Goal: Information Seeking & Learning: Learn about a topic

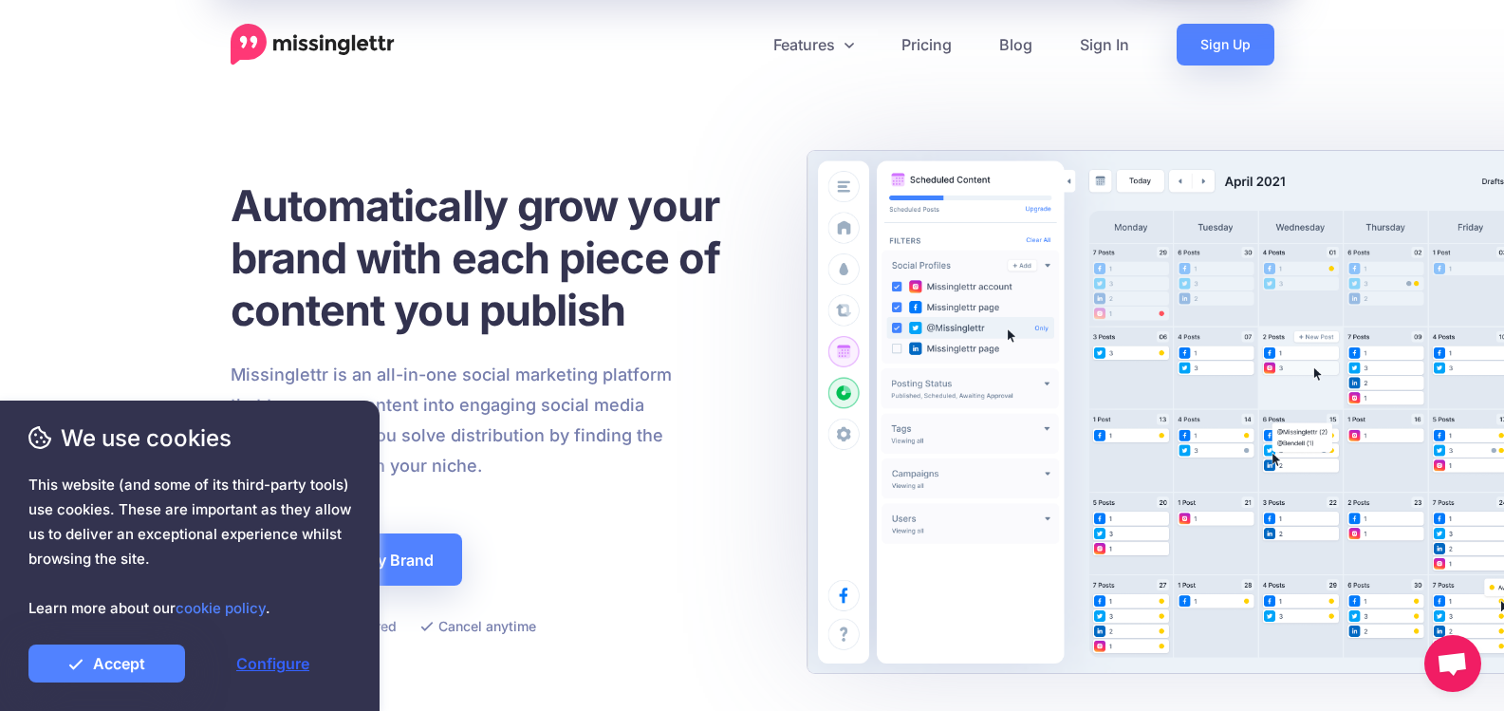
click at [252, 667] on link "Configure" at bounding box center [273, 663] width 157 height 38
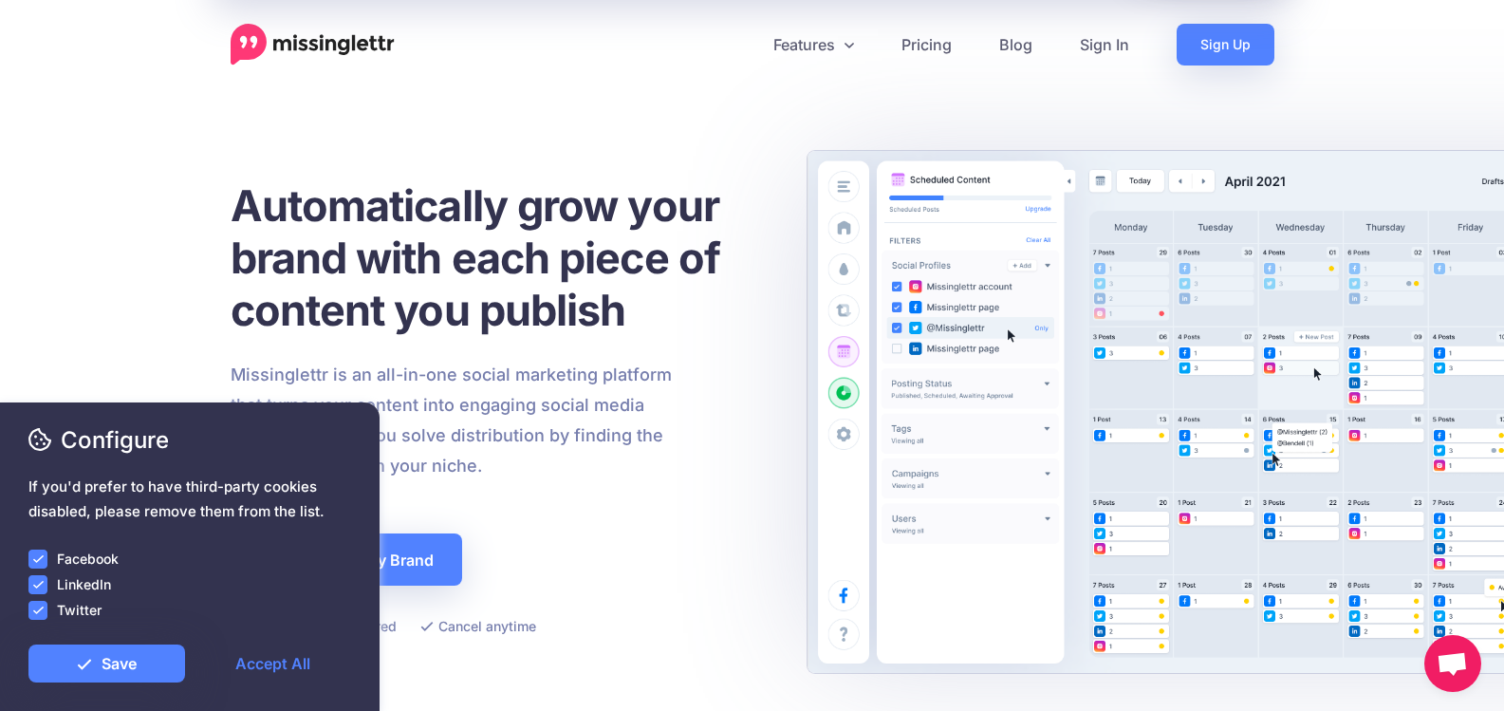
click at [40, 557] on ins at bounding box center [37, 558] width 19 height 19
click at [32, 585] on ins at bounding box center [37, 584] width 19 height 19
click at [31, 618] on ins at bounding box center [37, 610] width 19 height 19
click at [115, 662] on link "Save" at bounding box center [106, 663] width 157 height 38
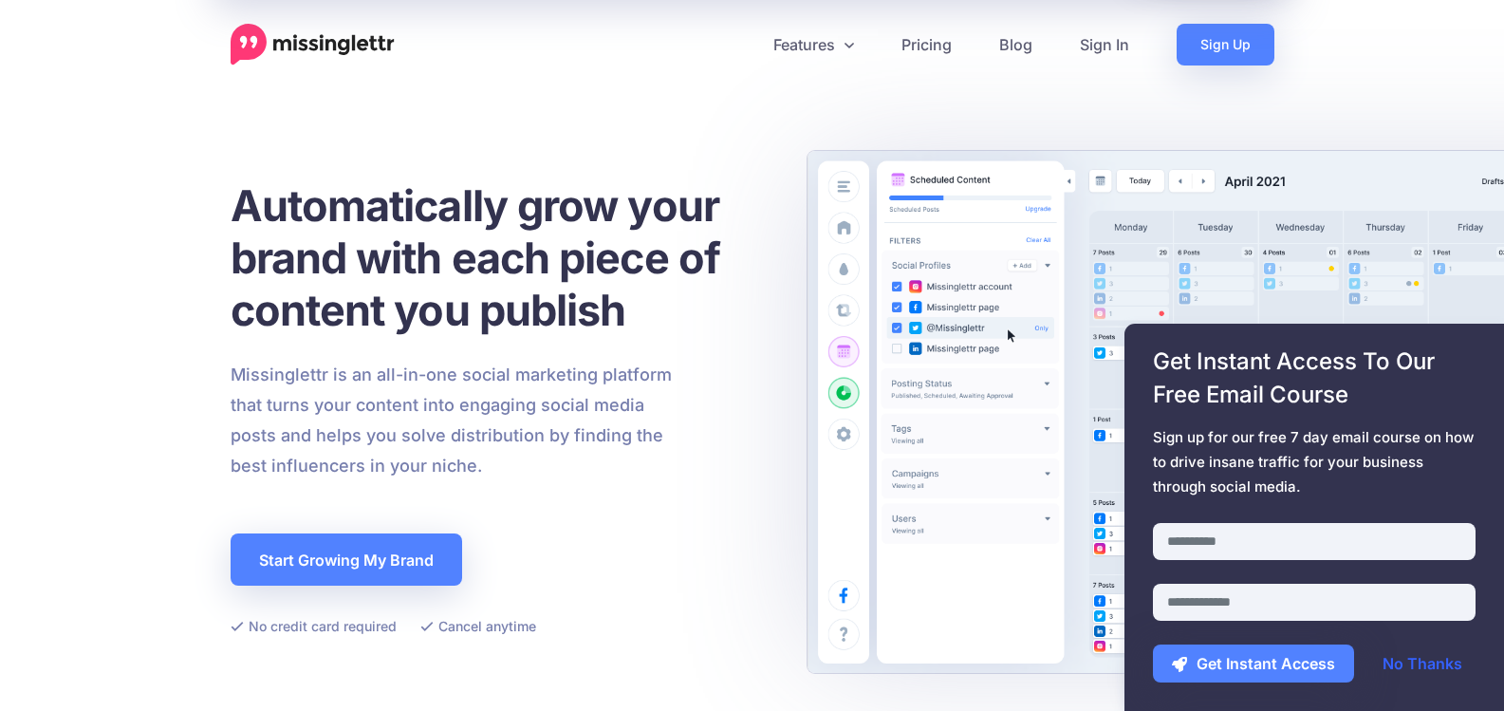
click at [1420, 674] on link "No Thanks" at bounding box center [1423, 663] width 118 height 38
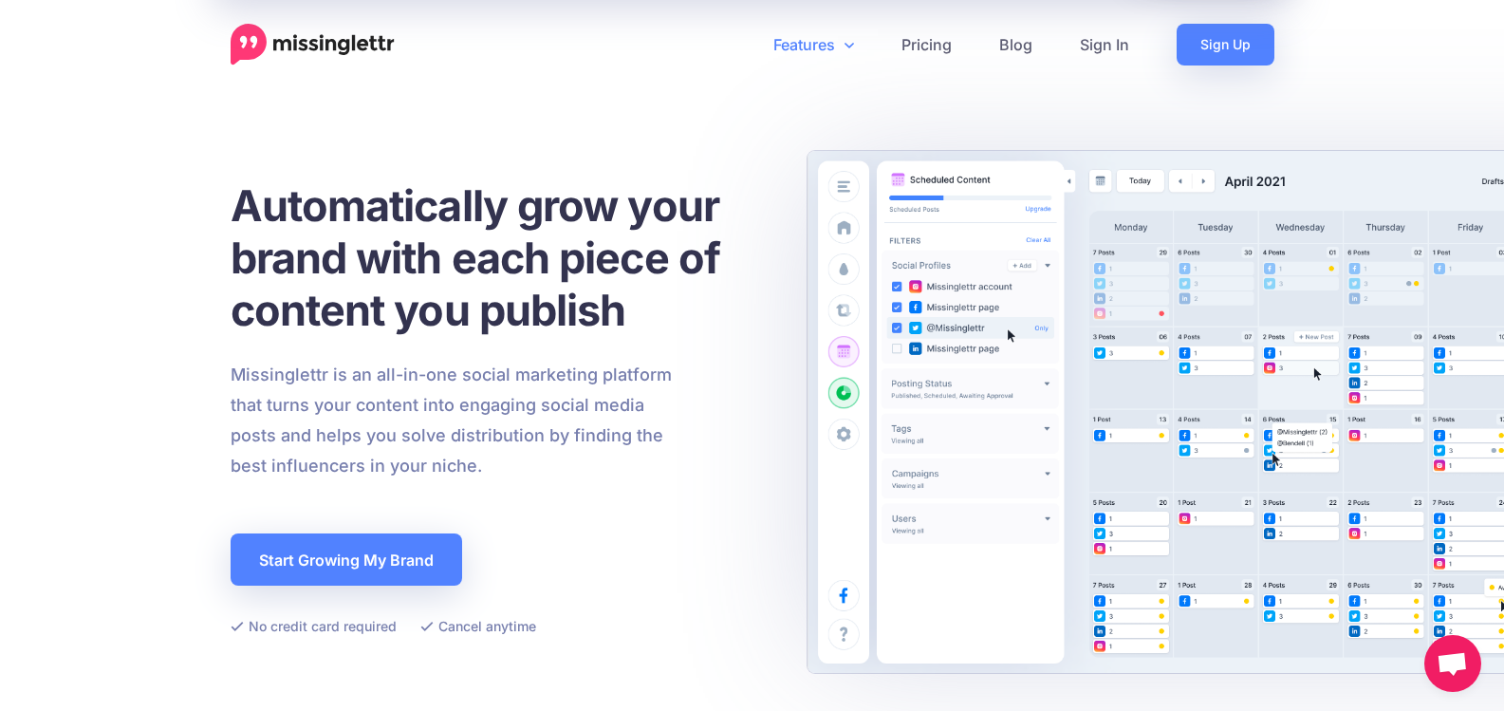
click at [856, 43] on link "Features" at bounding box center [814, 45] width 128 height 42
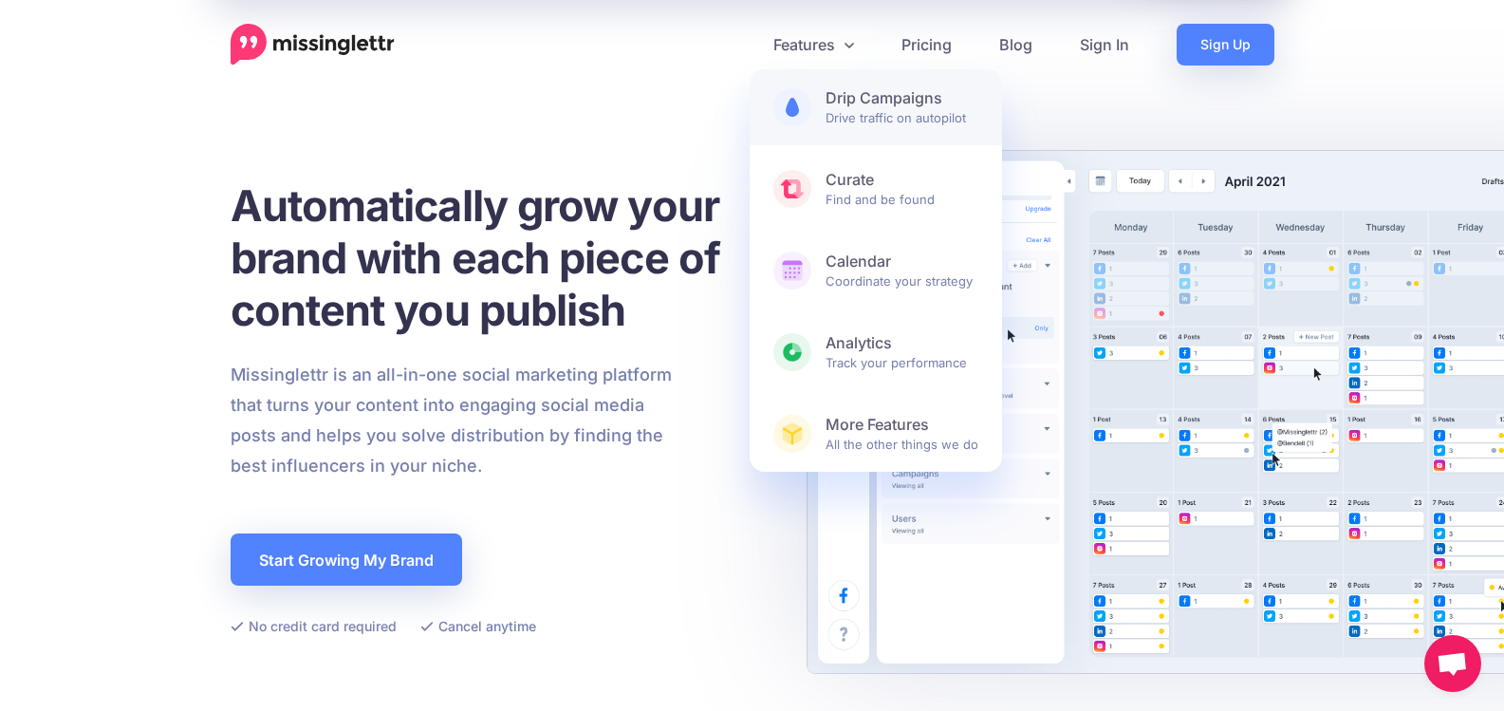
click at [842, 126] on span "Drip Campaigns Drive traffic on autopilot" at bounding box center [902, 107] width 153 height 38
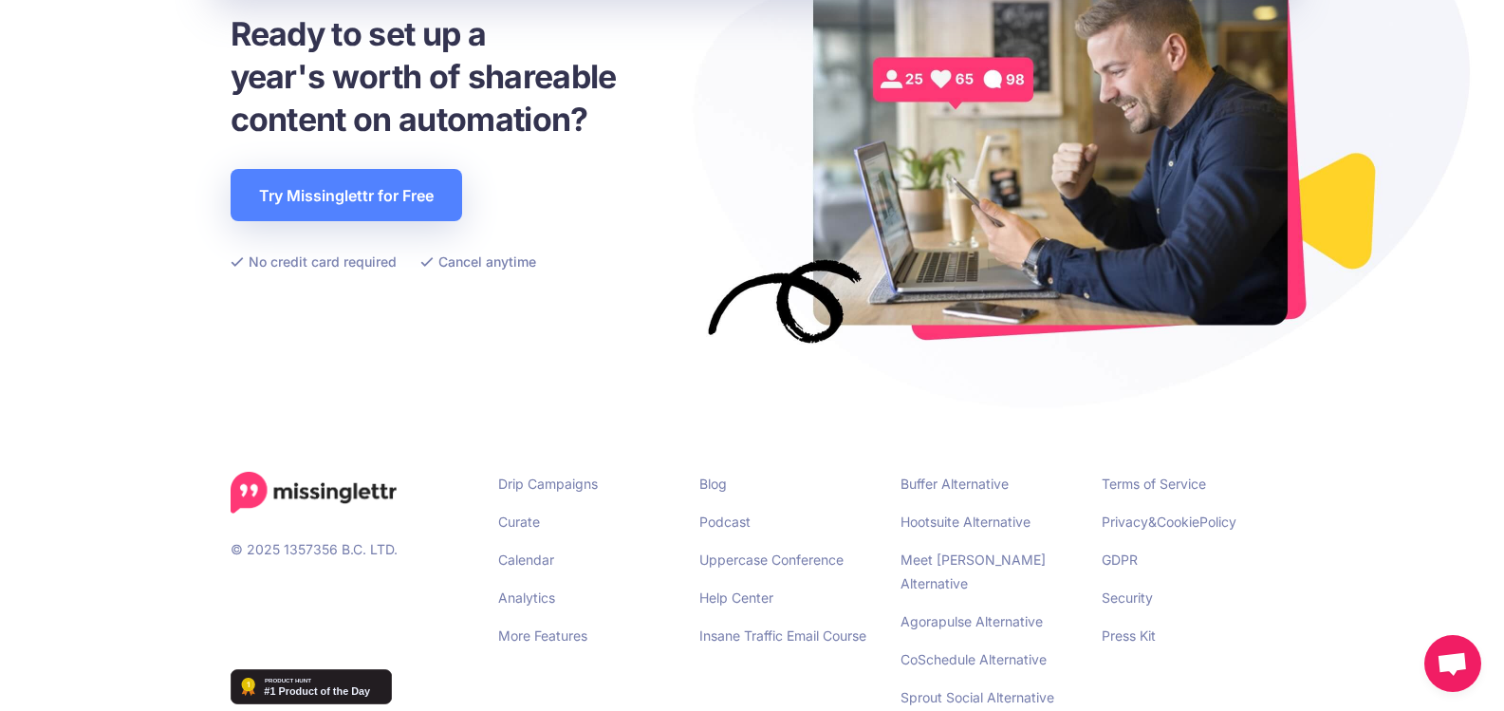
scroll to position [4347, 0]
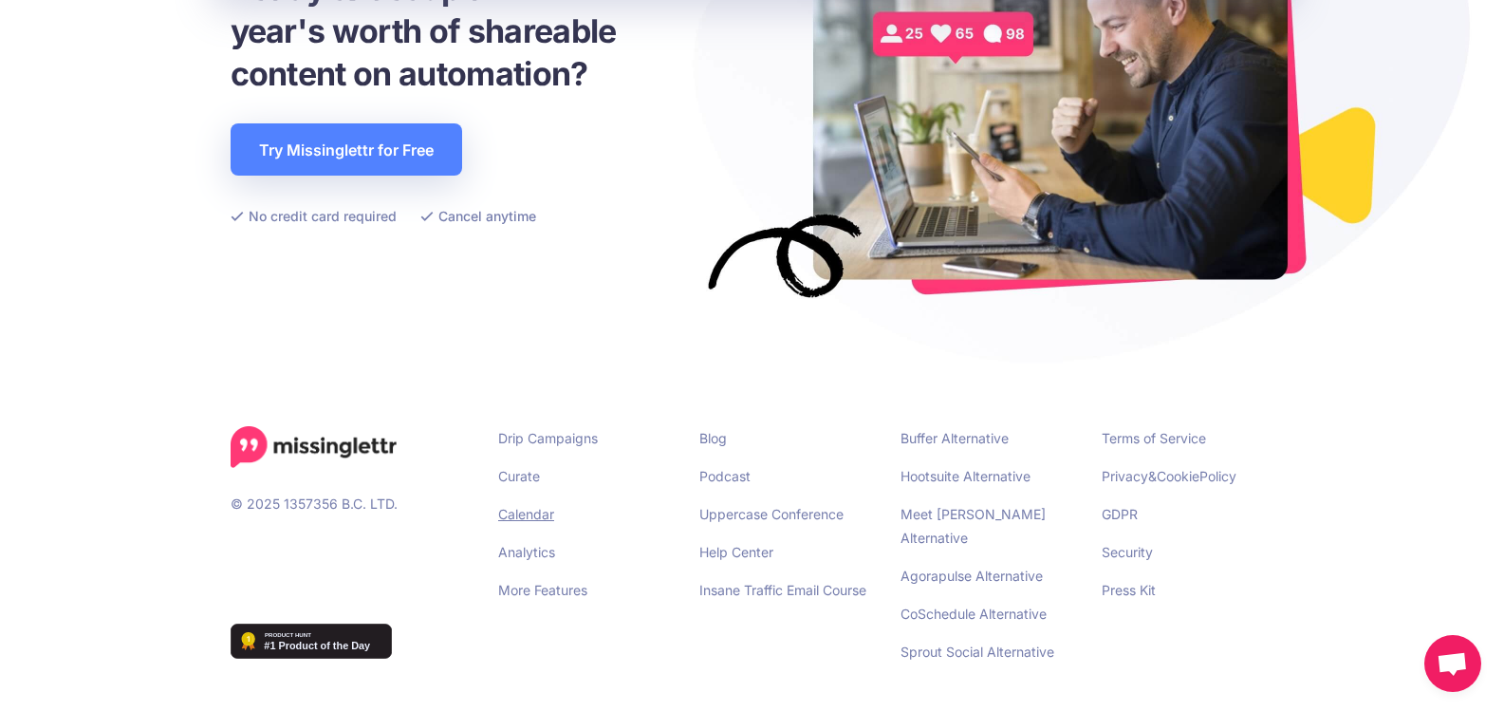
click at [535, 511] on link "Calendar" at bounding box center [526, 514] width 56 height 16
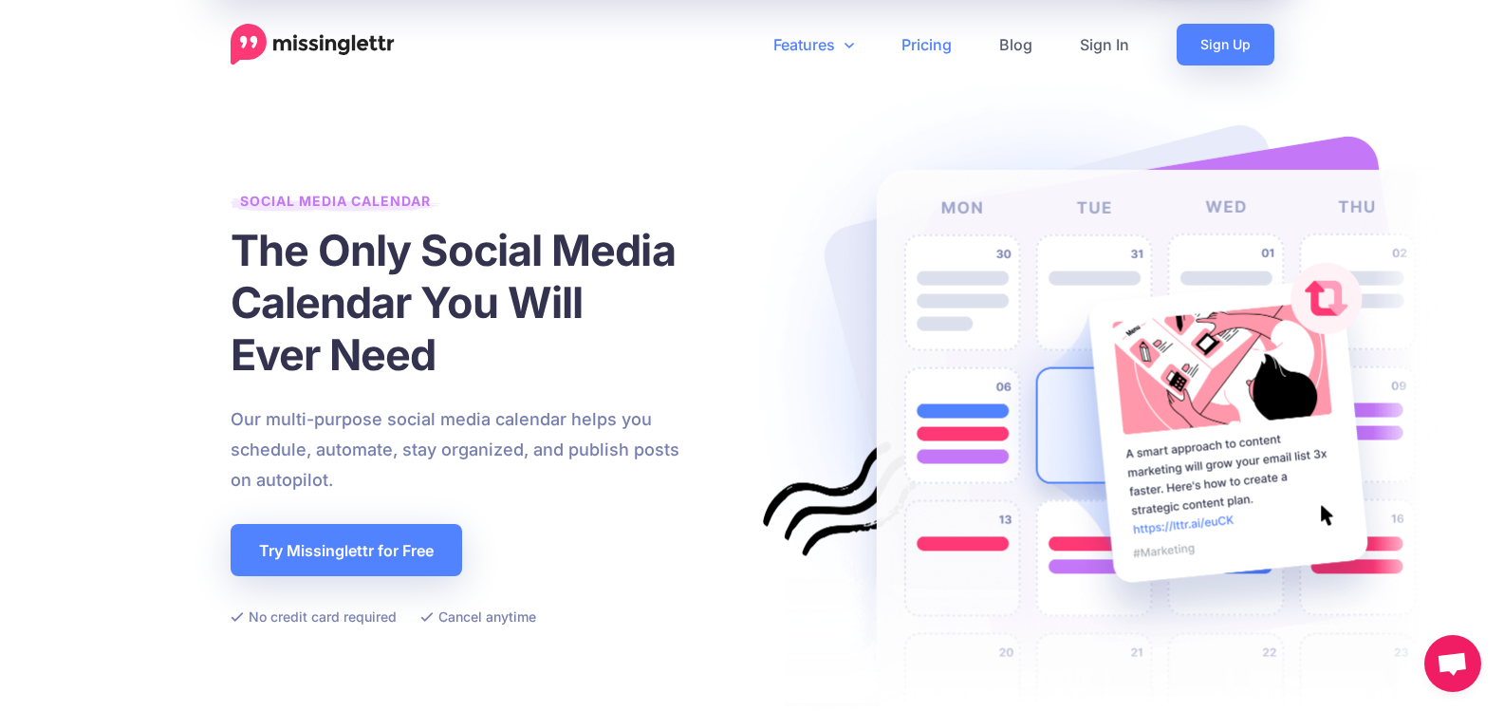
click at [923, 49] on link "Pricing" at bounding box center [927, 45] width 98 height 42
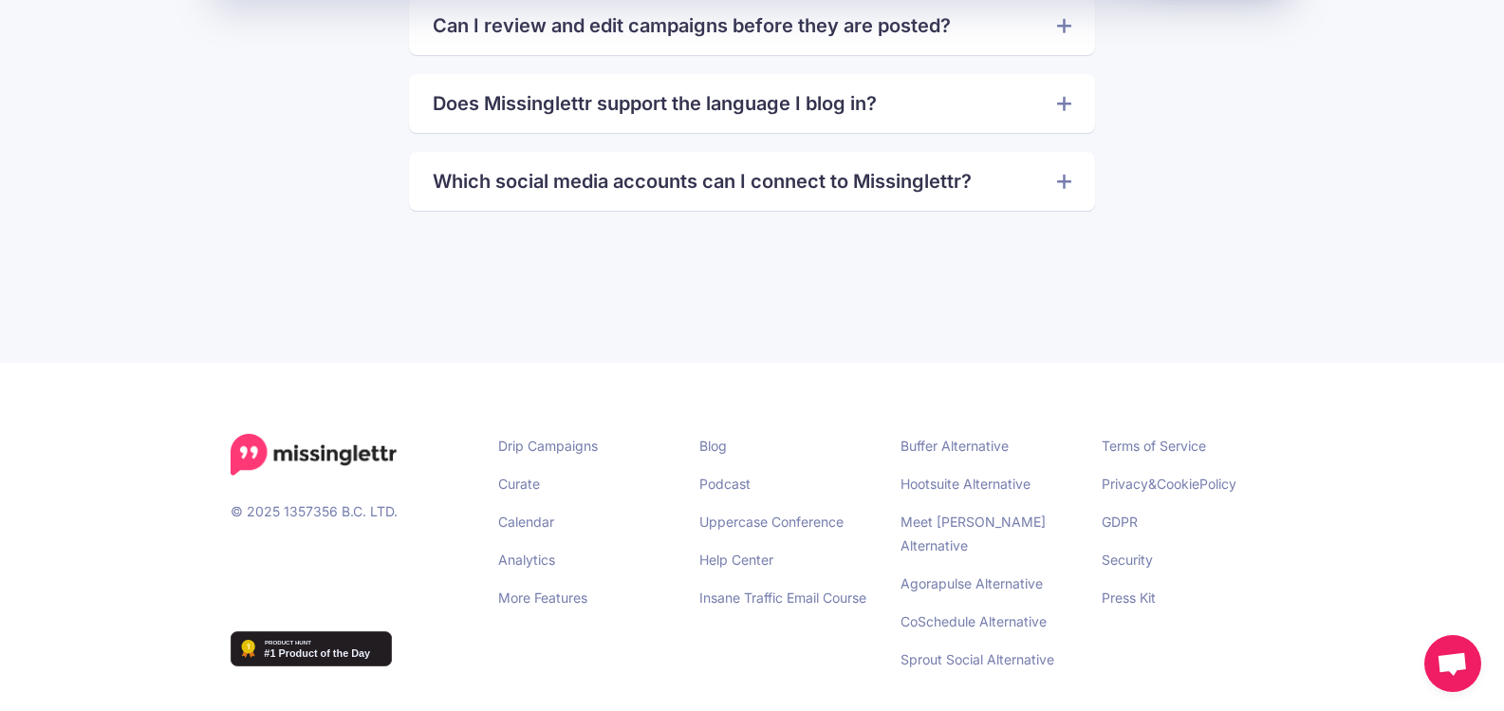
scroll to position [4588, 0]
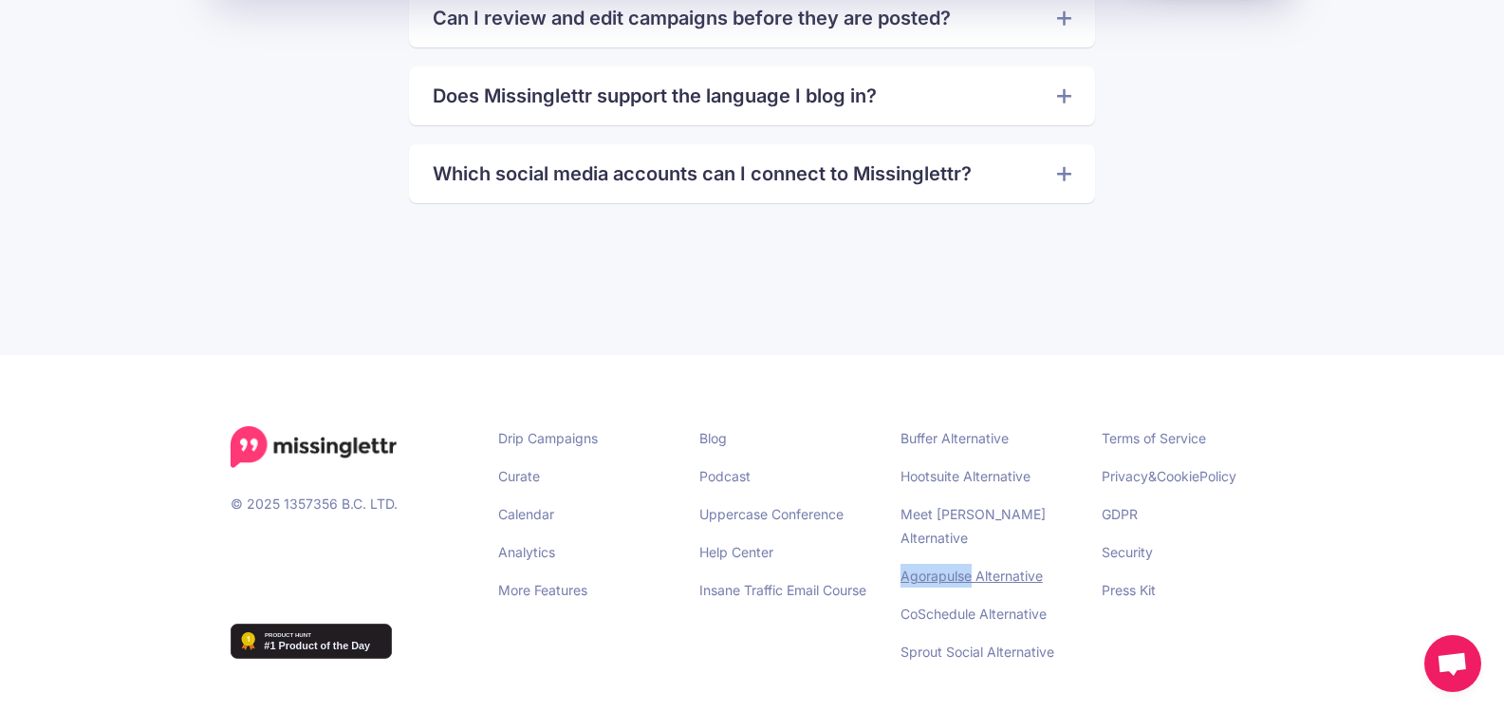
drag, startPoint x: 899, startPoint y: 551, endPoint x: 970, endPoint y: 554, distance: 71.2
click at [970, 554] on div "Buffer Alternative Hootsuite Alternative Meet [PERSON_NAME] Alternative Agorapu…" at bounding box center [986, 551] width 201 height 251
